Goal: Task Accomplishment & Management: Manage account settings

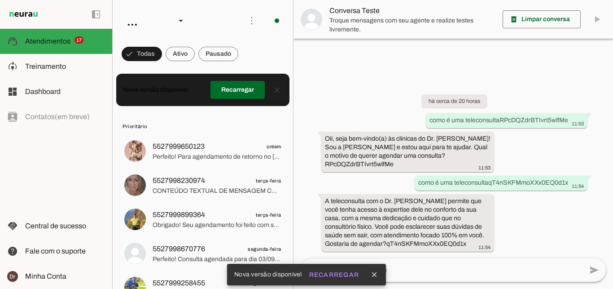
click at [276, 92] on span at bounding box center [277, 90] width 22 height 22
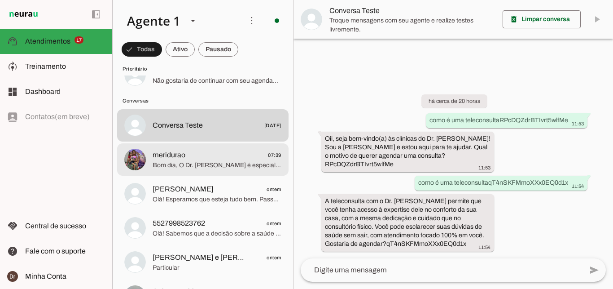
scroll to position [721, 0]
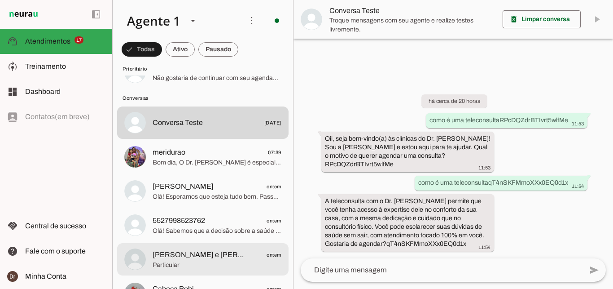
click at [221, 260] on span "Particular" at bounding box center [217, 264] width 129 height 9
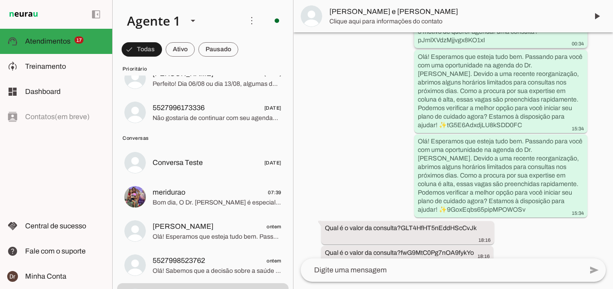
scroll to position [197, 0]
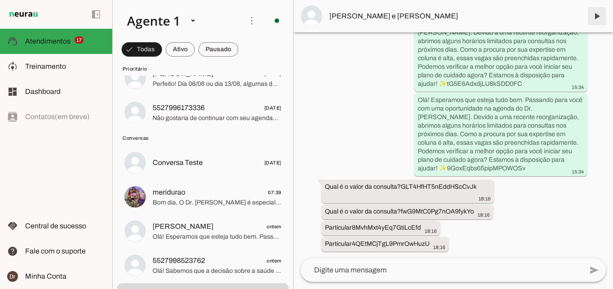
click at [589, 13] on span at bounding box center [597, 16] width 22 height 22
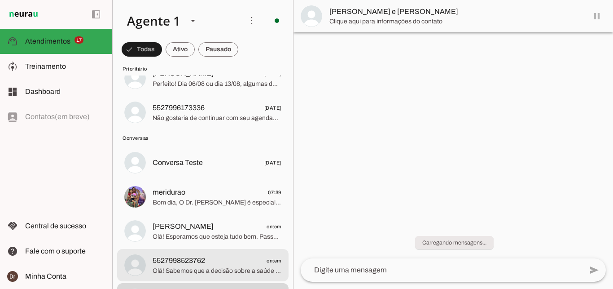
scroll to position [785, 0]
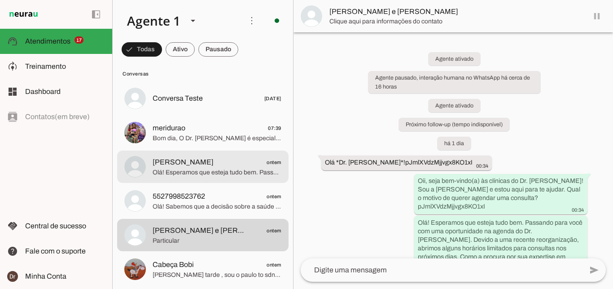
drag, startPoint x: 202, startPoint y: 167, endPoint x: 224, endPoint y: 160, distance: 23.3
click at [202, 168] on span "Olá! Esperamos que esteja tudo bem. Passando para você com uma oportunidade na …" at bounding box center [217, 172] width 129 height 9
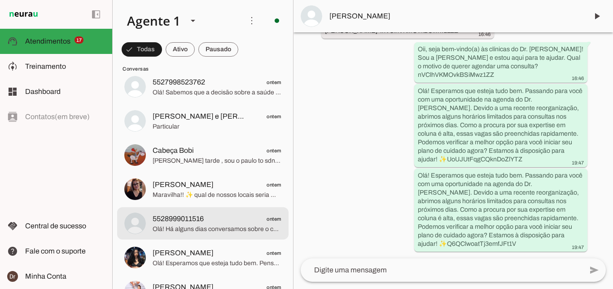
scroll to position [935, 0]
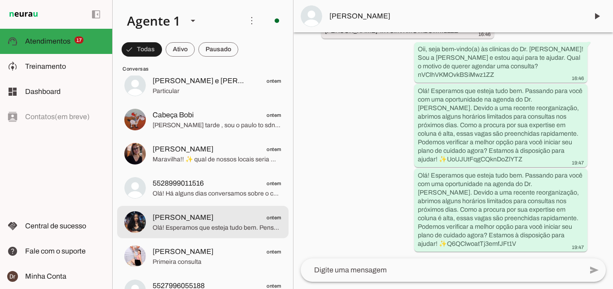
click at [213, 212] on span "[PERSON_NAME] ontem" at bounding box center [217, 217] width 129 height 11
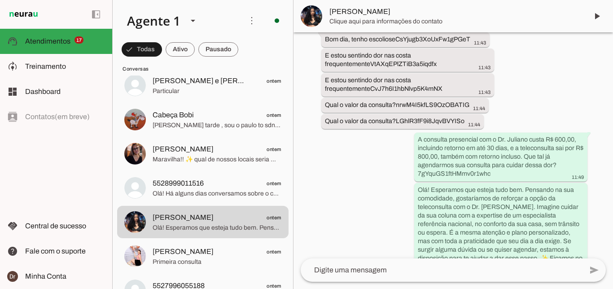
scroll to position [455, 0]
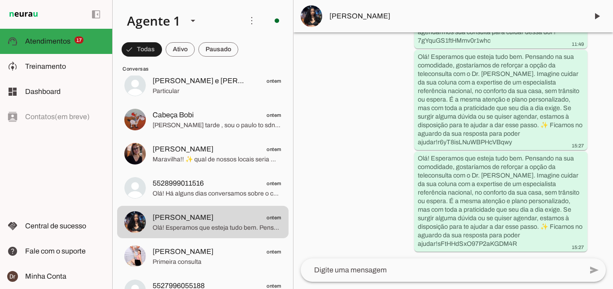
click at [0, 0] on slot "Olá! Esperamos que esteja tudo bem. Pensando na sua comodidade, gostaríamos de …" at bounding box center [0, 0] width 0 height 0
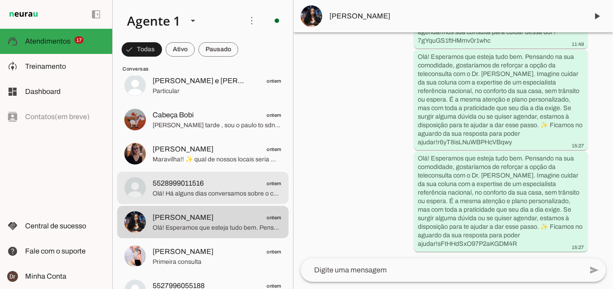
click at [227, 189] on span "Olá! Há alguns dias conversamos sobre o cuidado com a coluna. Gostaríamos de re…" at bounding box center [217, 193] width 129 height 9
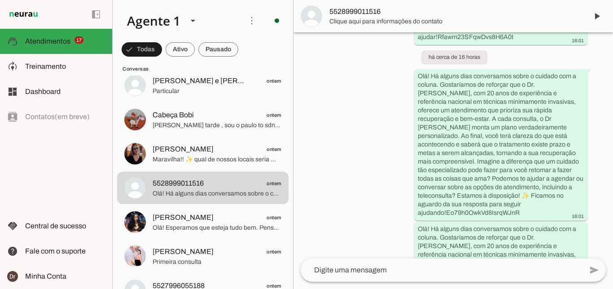
scroll to position [548, 0]
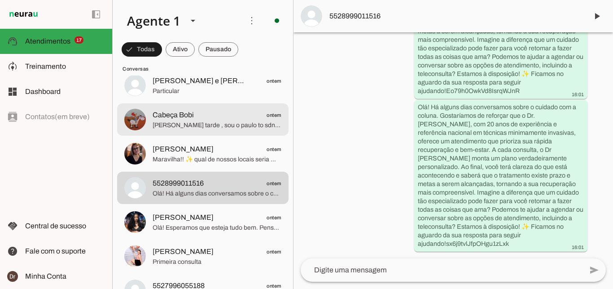
click at [206, 121] on span "[PERSON_NAME] tarde , sou o paulo to sdntindo dores na lombar" at bounding box center [217, 125] width 129 height 9
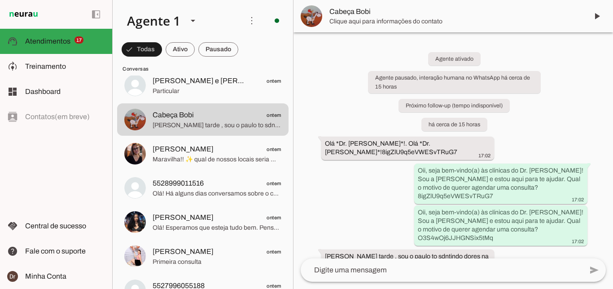
scroll to position [21, 0]
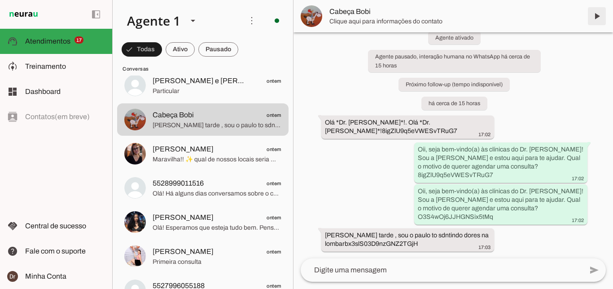
click at [601, 16] on span at bounding box center [597, 16] width 22 height 22
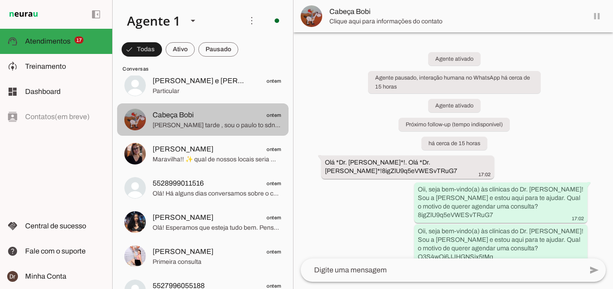
scroll to position [876, 0]
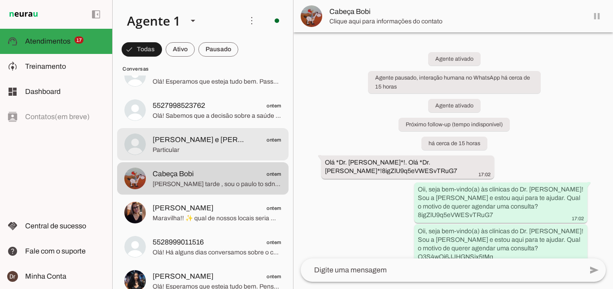
click at [194, 136] on span "[PERSON_NAME] e [PERSON_NAME]" at bounding box center [199, 139] width 92 height 11
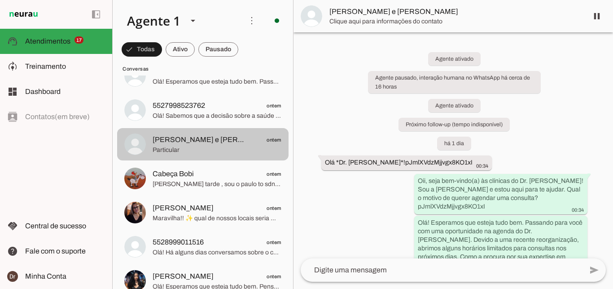
scroll to position [215, 0]
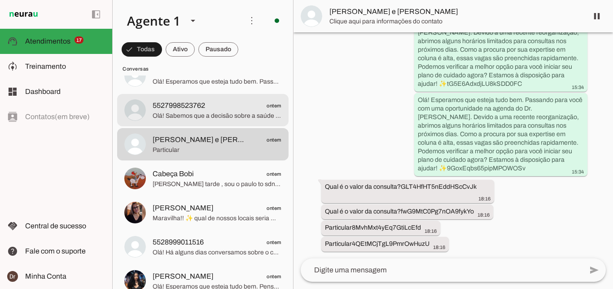
click at [224, 102] on span "5527998523762 ontem" at bounding box center [217, 105] width 129 height 11
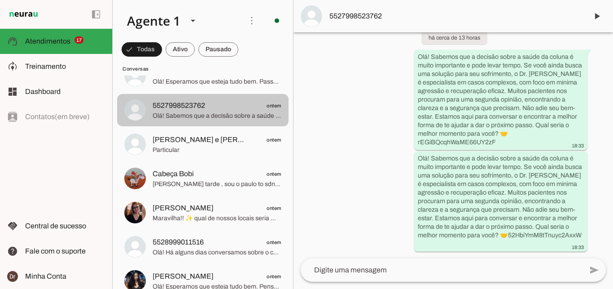
scroll to position [768, 0]
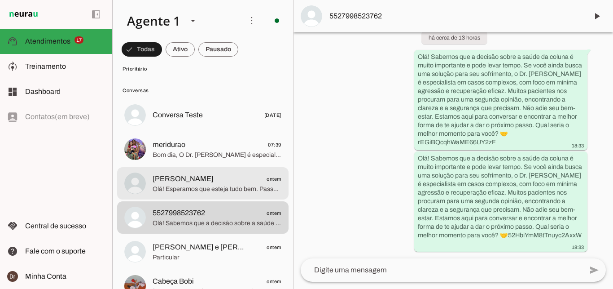
click at [187, 173] on span "[PERSON_NAME]" at bounding box center [183, 178] width 61 height 11
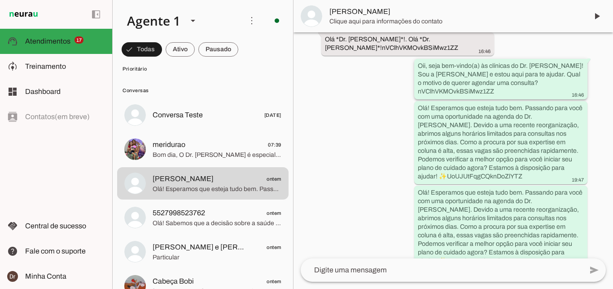
scroll to position [121, 0]
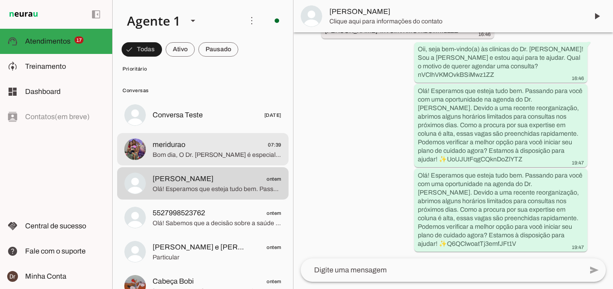
click at [156, 140] on span "meridurao" at bounding box center [169, 144] width 33 height 11
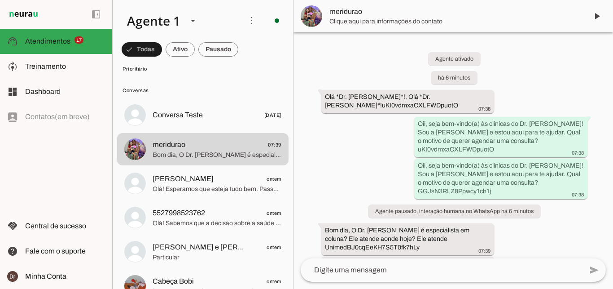
scroll to position [58, 0]
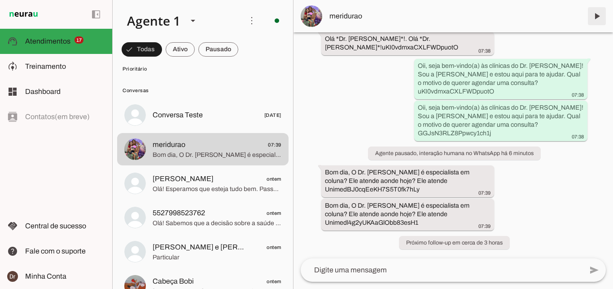
click at [596, 14] on span at bounding box center [597, 16] width 22 height 22
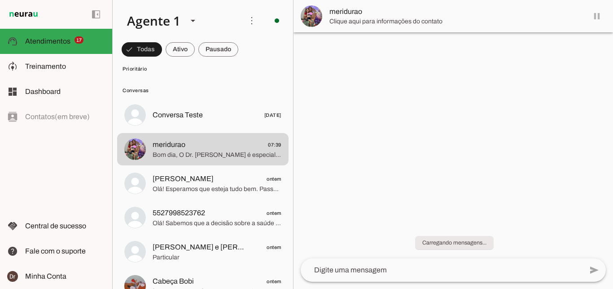
scroll to position [0, 0]
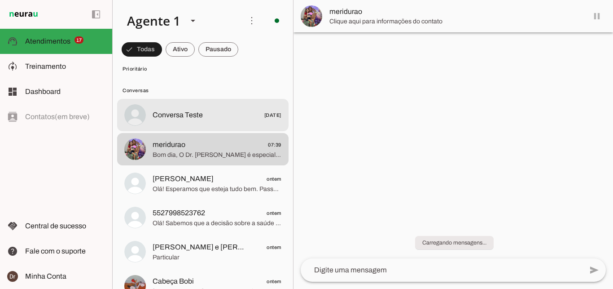
click at [202, 110] on span "Conversa Teste" at bounding box center [178, 115] width 50 height 11
